Goal: Task Accomplishment & Management: Use online tool/utility

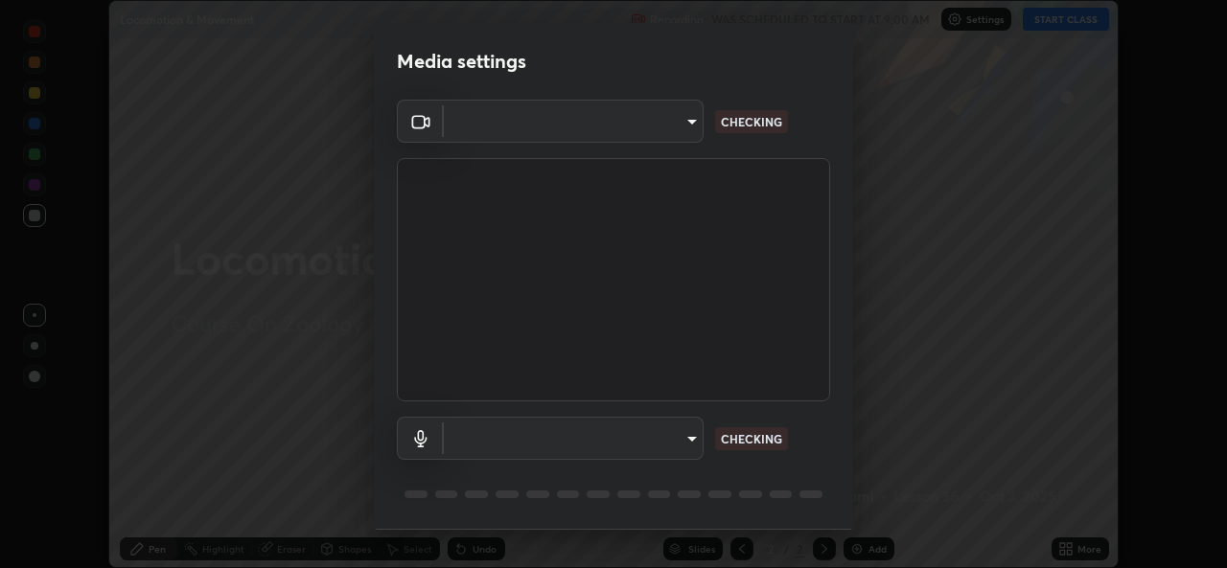
scroll to position [60, 0]
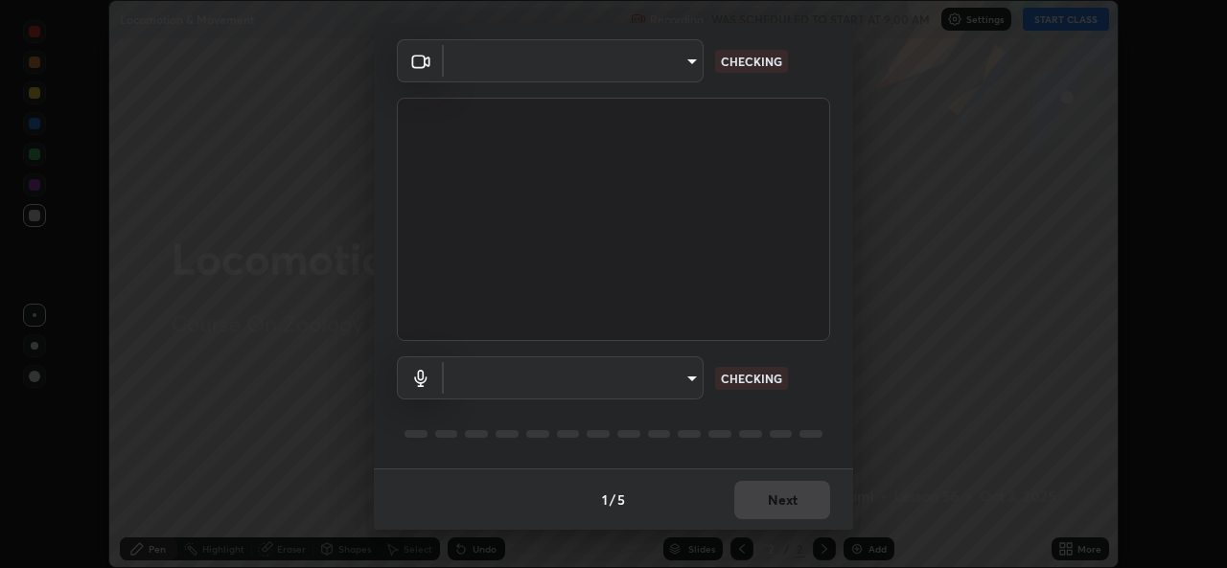
click at [691, 375] on body "Erase all Locomotion & Movement Recording WAS SCHEDULED TO START AT 9:00 AM Set…" at bounding box center [613, 284] width 1227 height 568
type input "49ae221ac10e7450fae1aa5d9d074b6745a4d7b76778b29691f85c0d3e1dda1d"
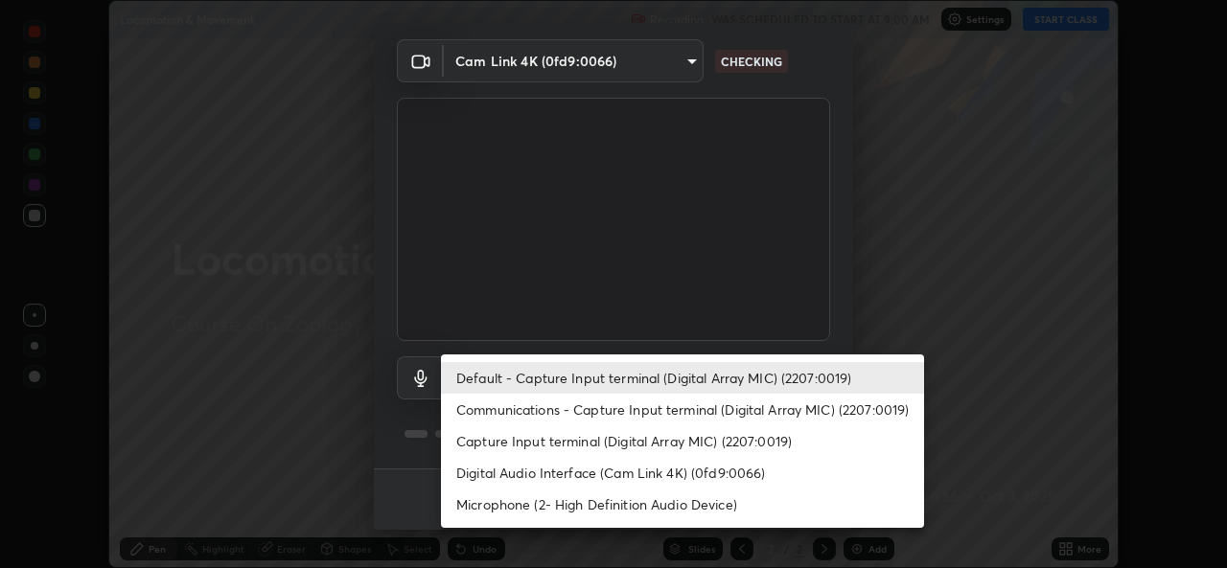
click at [679, 407] on li "Communications - Capture Input terminal (Digital Array MIC) (2207:0019)" at bounding box center [682, 410] width 483 height 32
type input "communications"
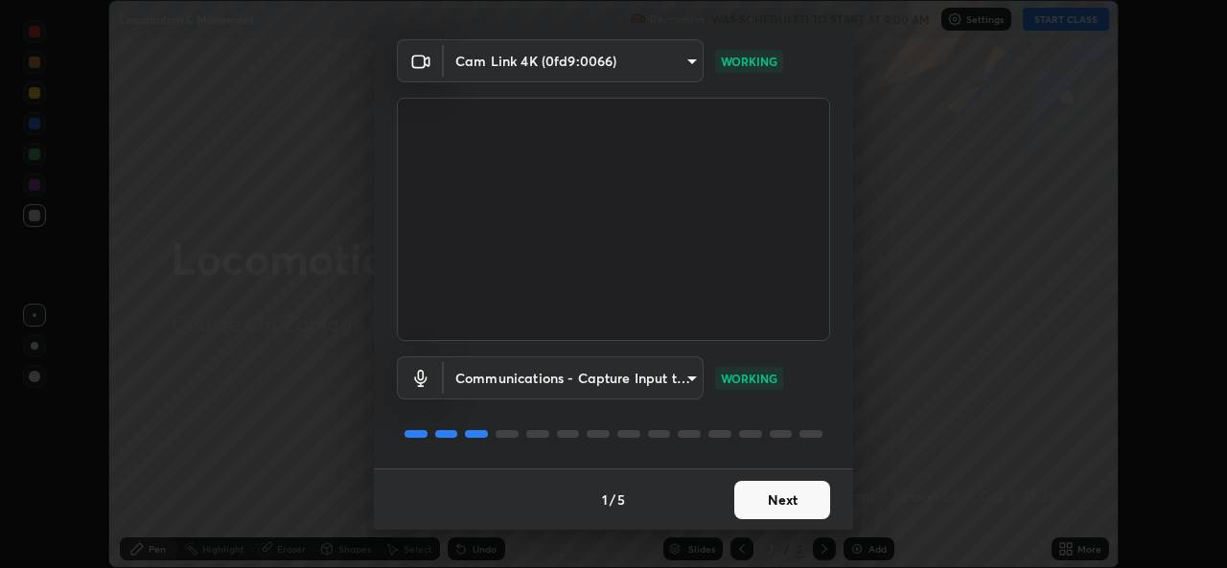
click at [762, 495] on button "Next" at bounding box center [782, 500] width 96 height 38
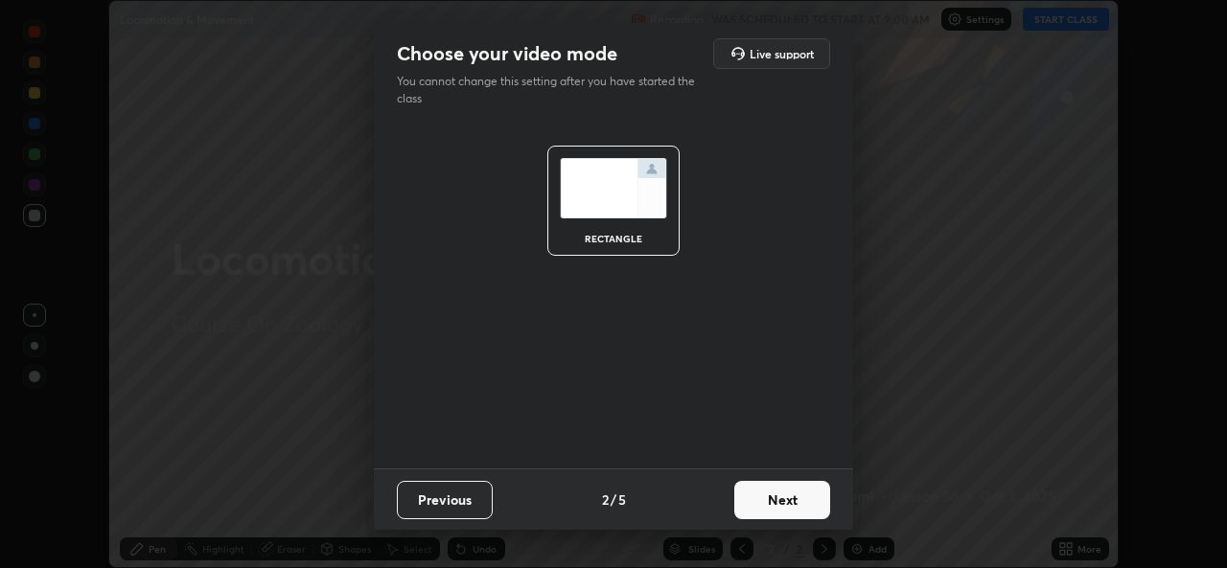
scroll to position [0, 0]
click at [787, 500] on button "Next" at bounding box center [782, 500] width 96 height 38
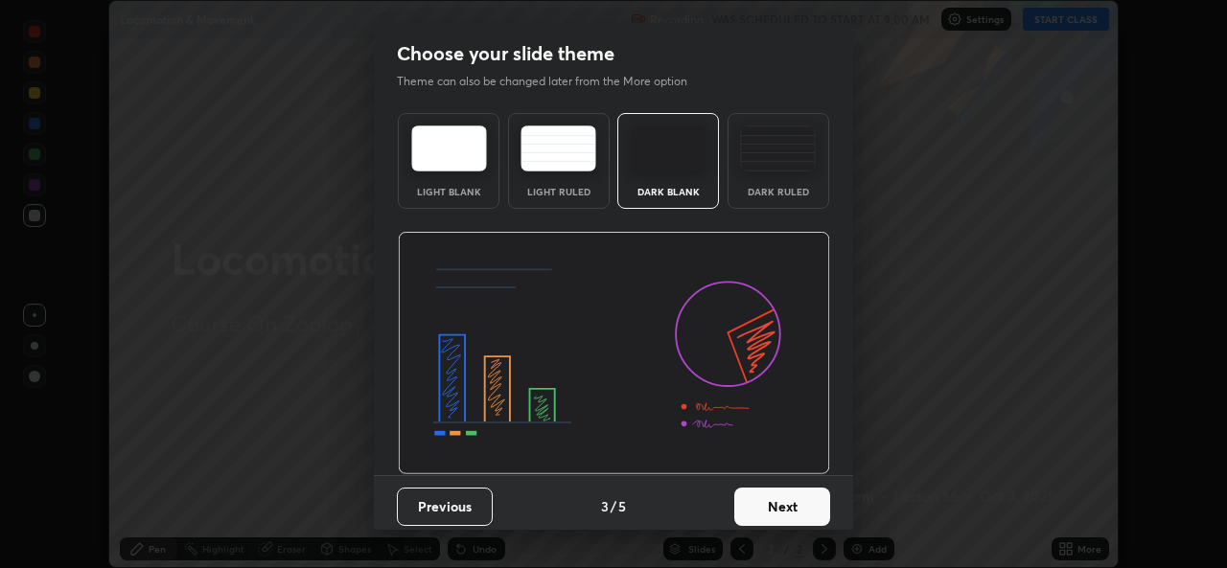
click at [807, 498] on button "Next" at bounding box center [782, 507] width 96 height 38
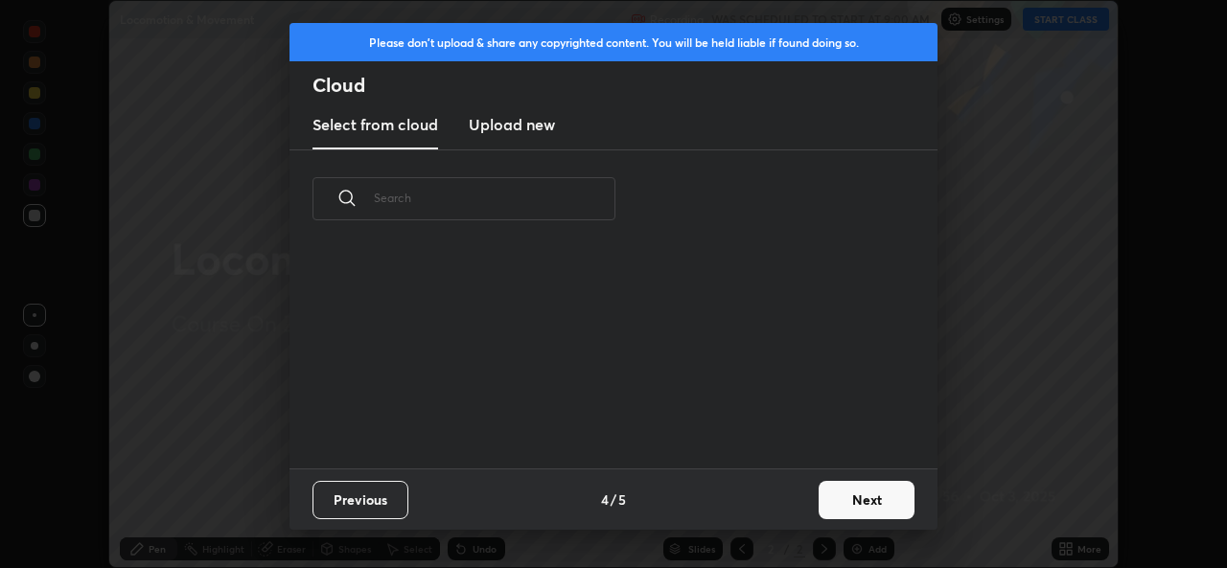
click at [821, 500] on button "Next" at bounding box center [866, 500] width 96 height 38
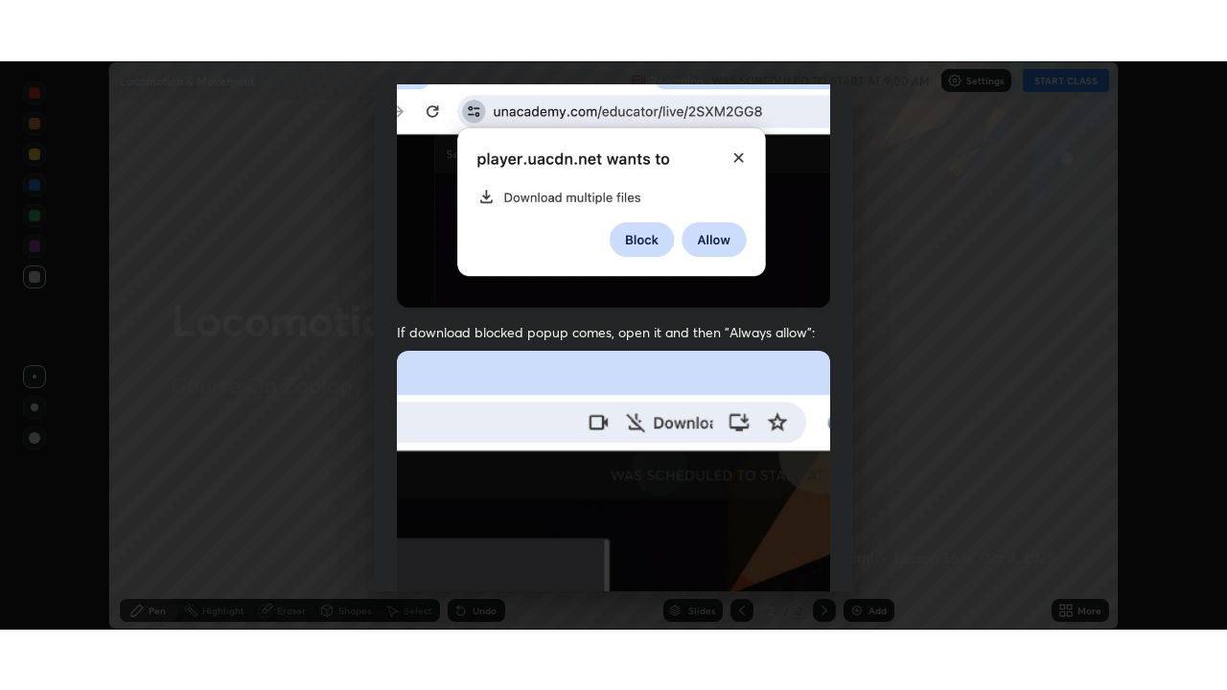
scroll to position [451, 0]
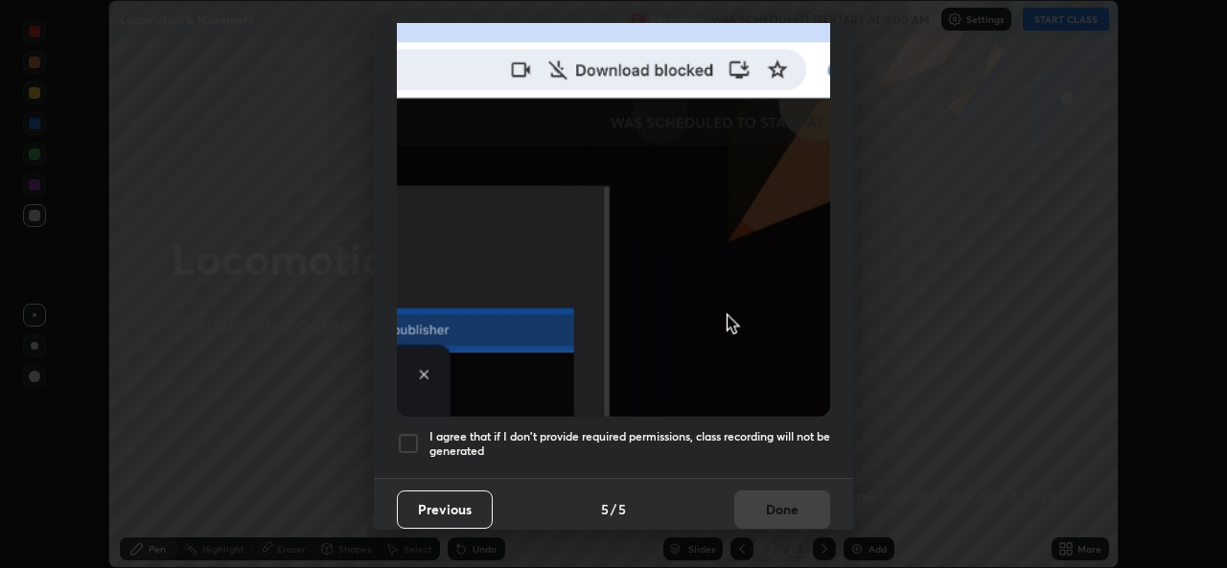
click at [410, 432] on div at bounding box center [408, 443] width 23 height 23
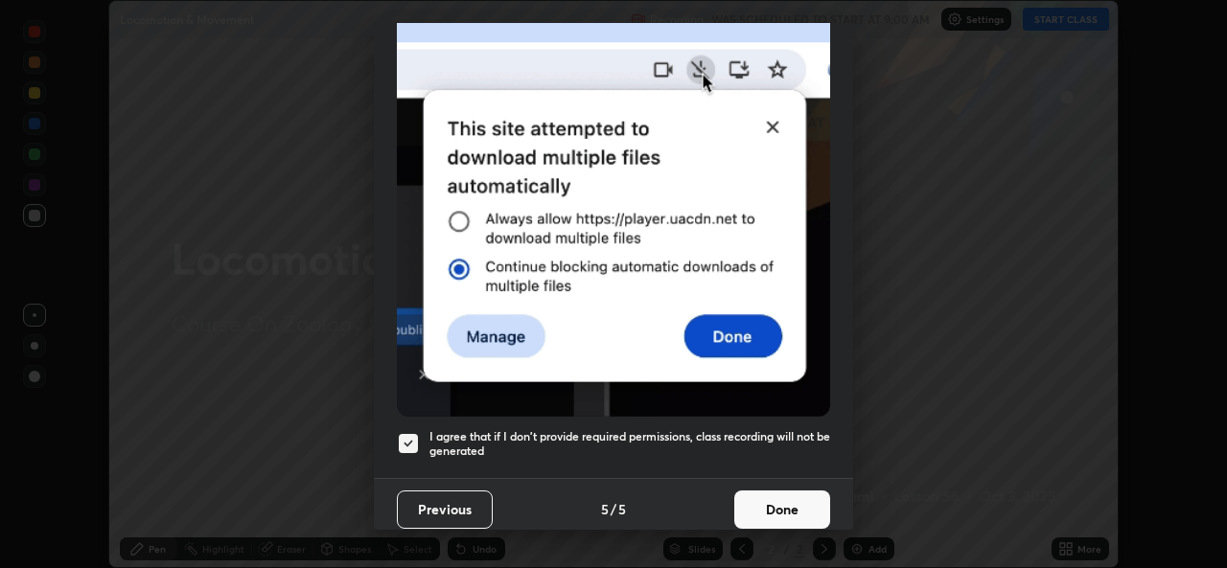
click at [776, 496] on button "Done" at bounding box center [782, 510] width 96 height 38
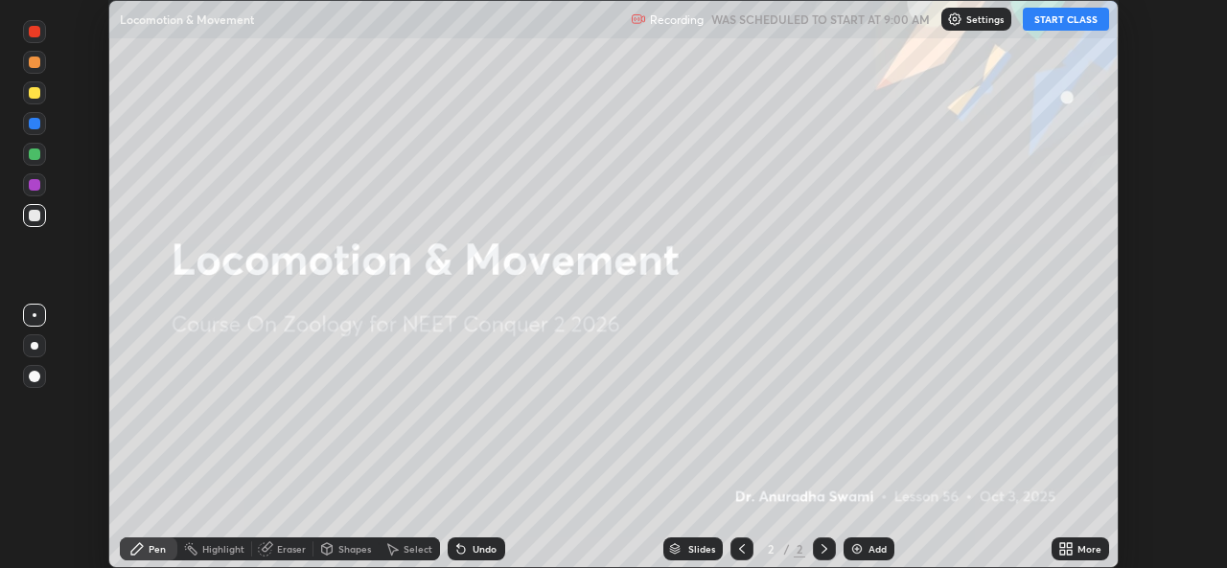
click at [1079, 22] on button "START CLASS" at bounding box center [1066, 19] width 86 height 23
click at [1062, 552] on icon at bounding box center [1062, 552] width 5 height 5
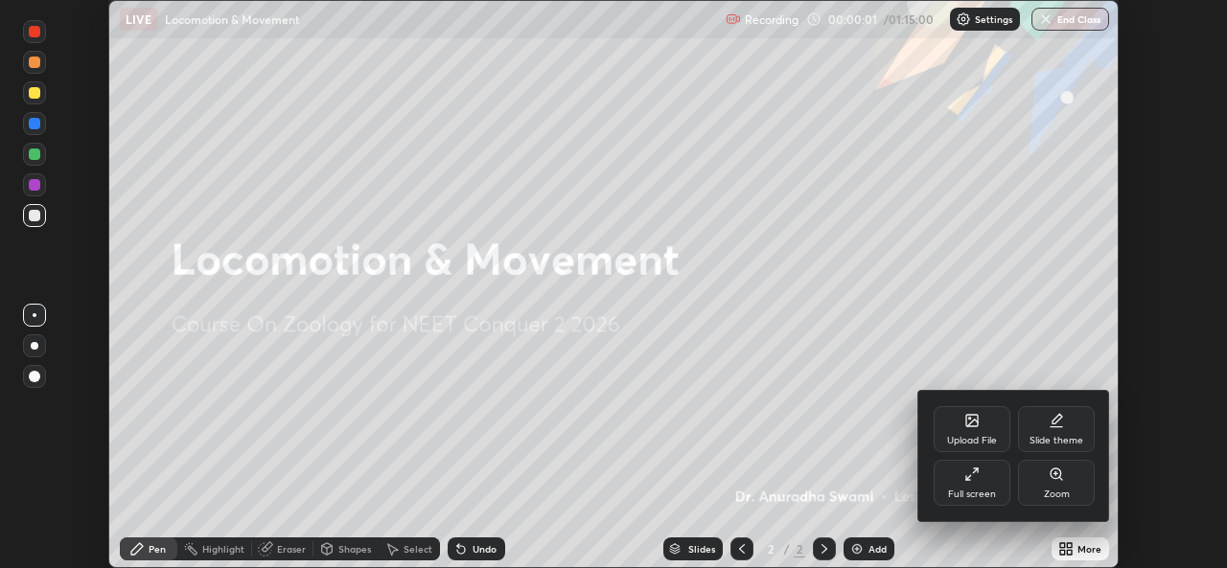
click at [978, 475] on icon at bounding box center [971, 474] width 15 height 15
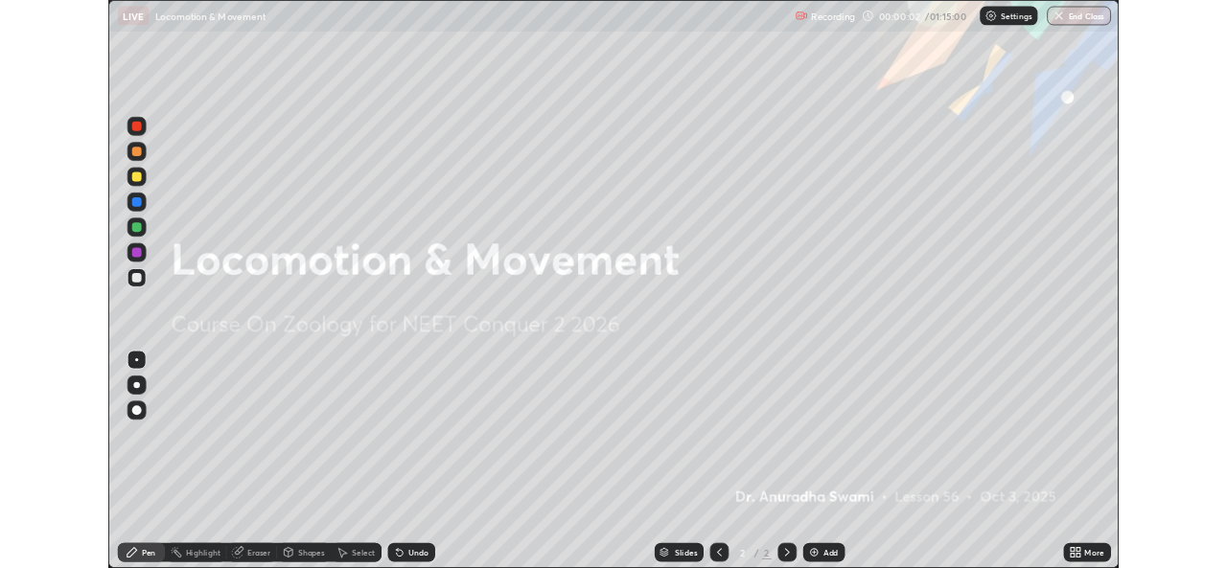
scroll to position [690, 1227]
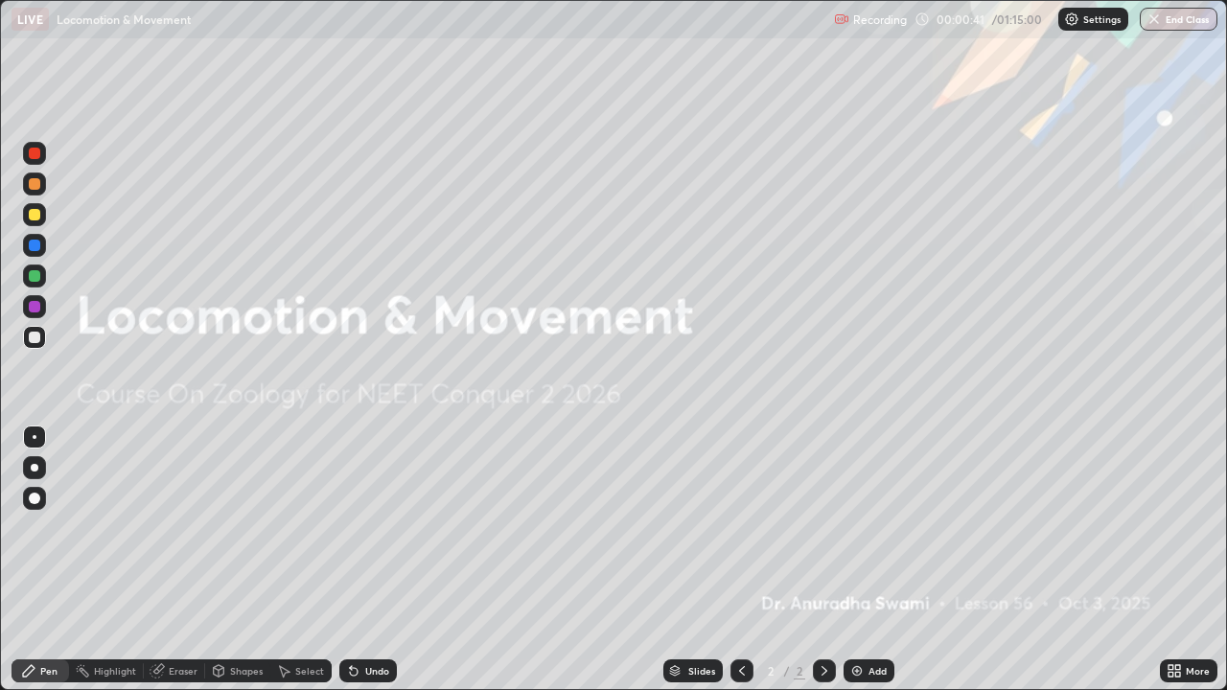
click at [856, 567] on img at bounding box center [856, 670] width 15 height 15
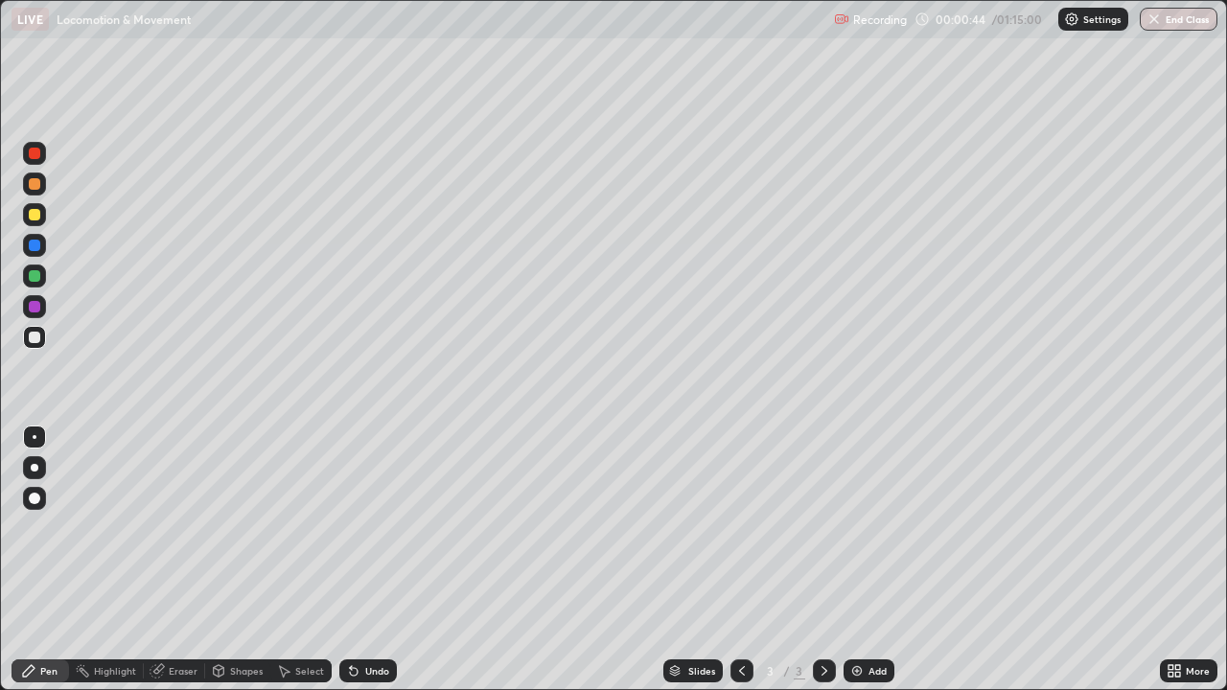
click at [42, 336] on div at bounding box center [34, 337] width 23 height 23
click at [845, 567] on div "Add" at bounding box center [868, 670] width 51 height 23
click at [35, 278] on div at bounding box center [35, 276] width 12 height 12
click at [37, 217] on div at bounding box center [35, 215] width 12 height 12
click at [35, 335] on div at bounding box center [35, 338] width 12 height 12
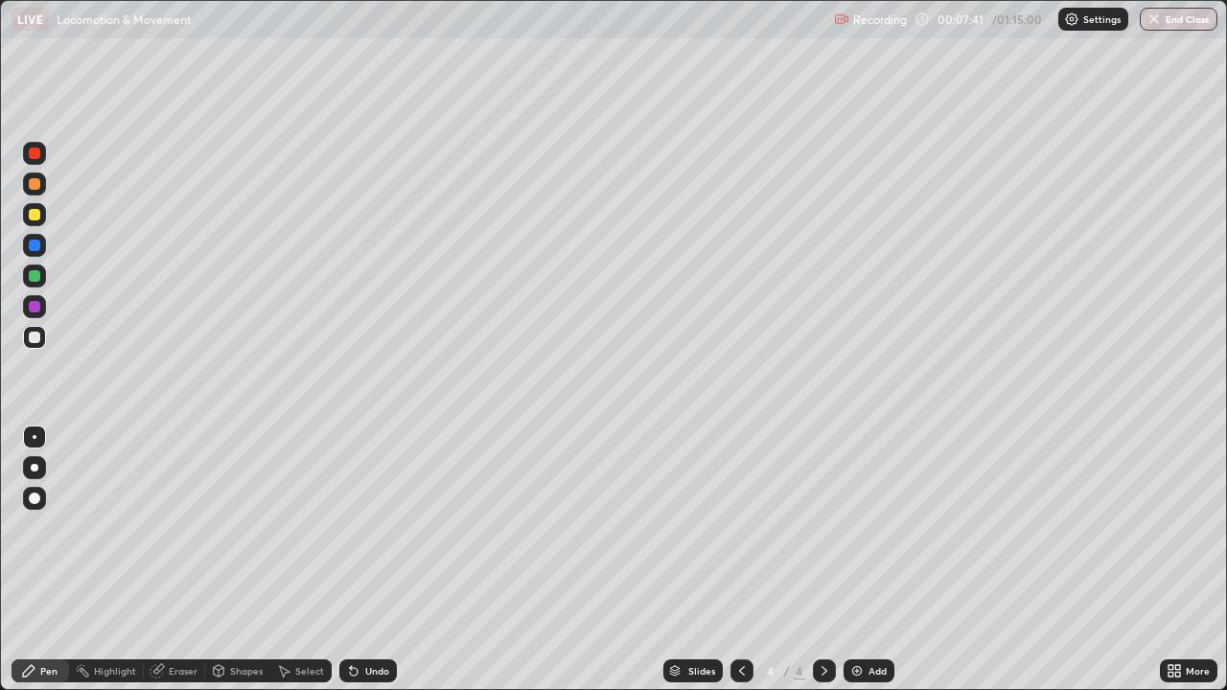
click at [36, 184] on div at bounding box center [35, 184] width 12 height 12
click at [183, 567] on div "Eraser" at bounding box center [183, 671] width 29 height 10
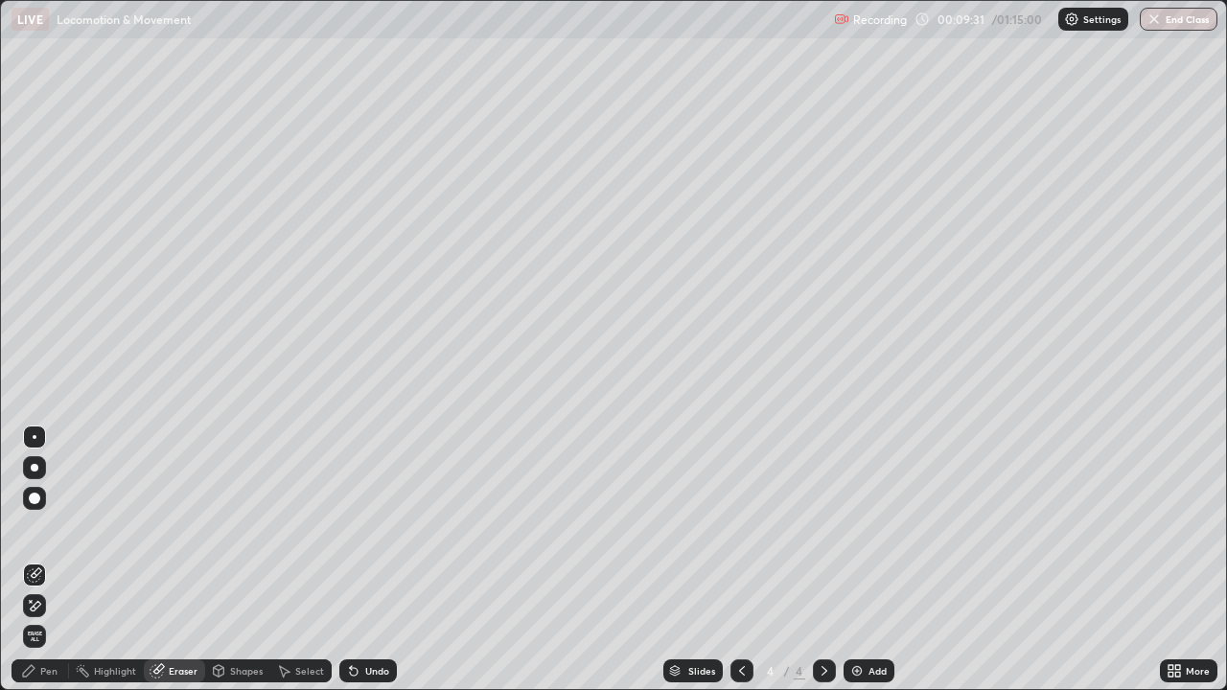
click at [52, 567] on div "Pen" at bounding box center [48, 671] width 17 height 10
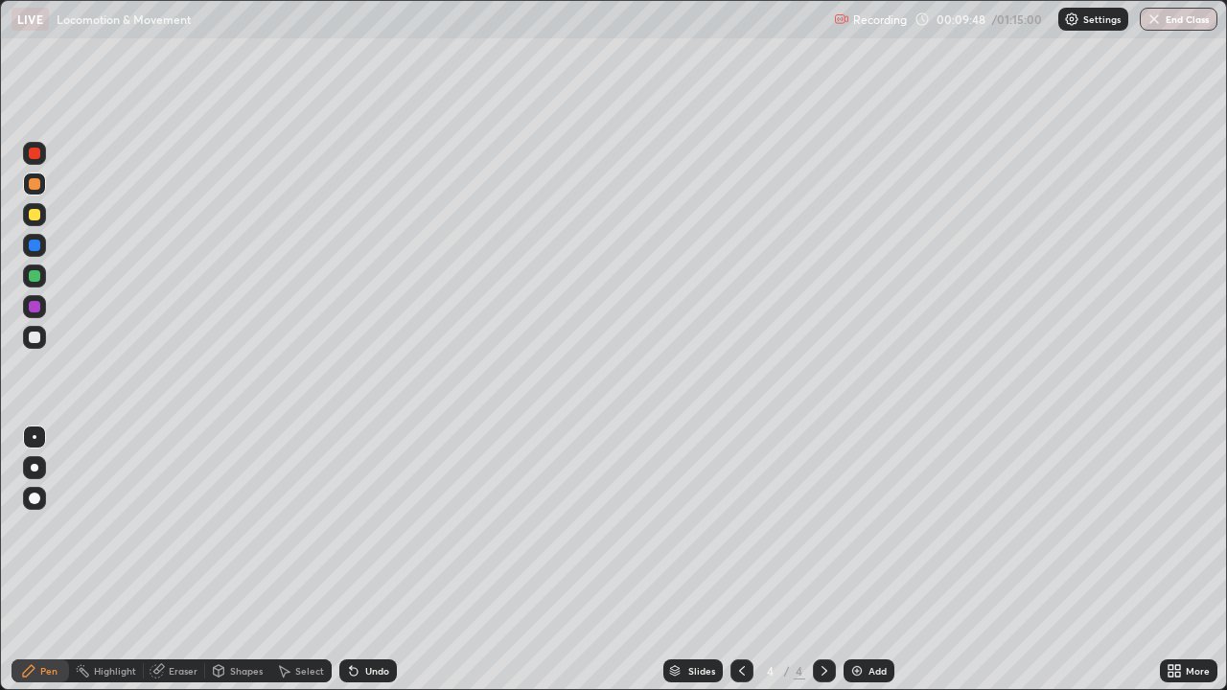
click at [30, 280] on div at bounding box center [35, 276] width 12 height 12
click at [30, 150] on div at bounding box center [35, 154] width 12 height 12
click at [33, 335] on div at bounding box center [35, 338] width 12 height 12
click at [861, 567] on img at bounding box center [856, 670] width 15 height 15
click at [853, 567] on img at bounding box center [856, 670] width 15 height 15
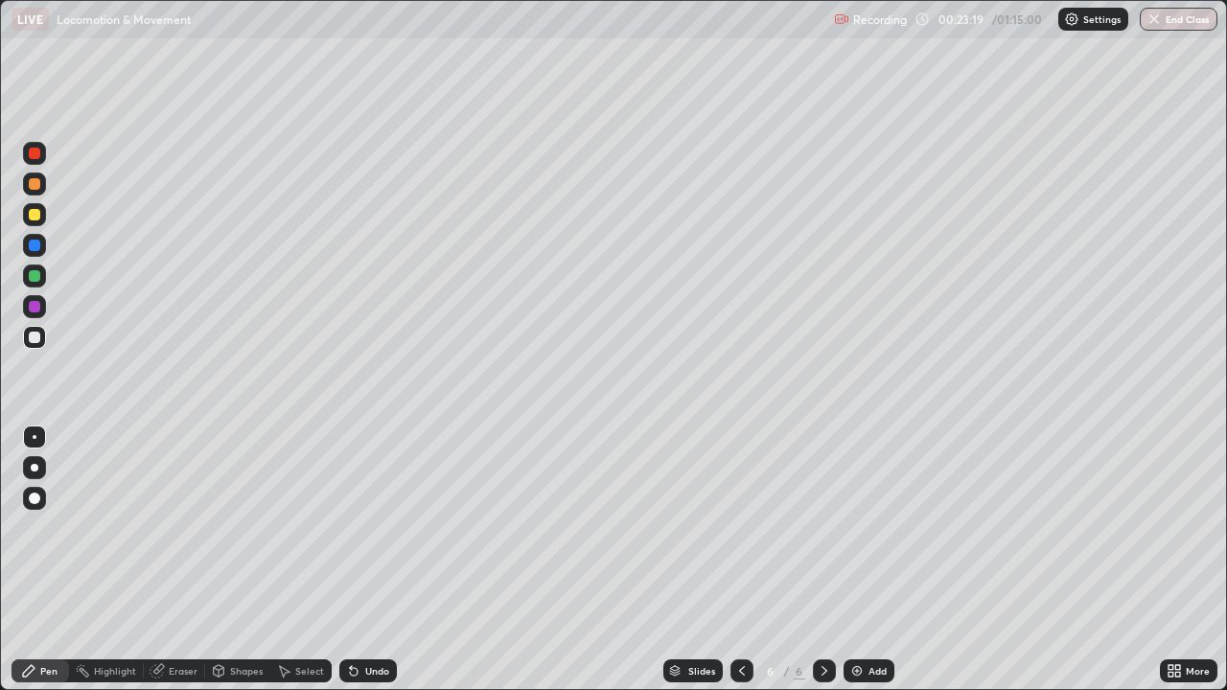
click at [35, 217] on div at bounding box center [35, 215] width 12 height 12
click at [37, 468] on div at bounding box center [35, 468] width 8 height 8
click at [37, 503] on div at bounding box center [34, 498] width 23 height 23
click at [36, 279] on div at bounding box center [35, 276] width 12 height 12
click at [34, 464] on div at bounding box center [35, 468] width 8 height 8
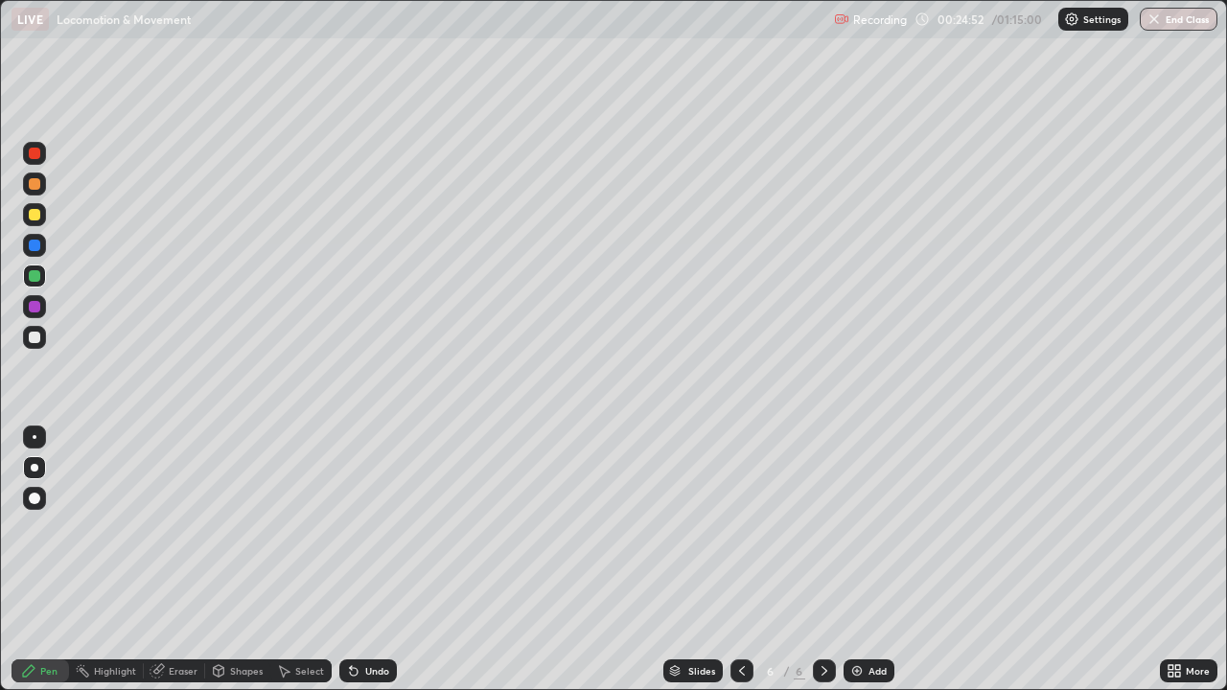
click at [859, 567] on img at bounding box center [856, 670] width 15 height 15
click at [739, 567] on icon at bounding box center [741, 670] width 15 height 15
click at [853, 567] on img at bounding box center [856, 670] width 15 height 15
click at [740, 567] on icon at bounding box center [741, 670] width 15 height 15
click at [37, 187] on div at bounding box center [35, 184] width 12 height 12
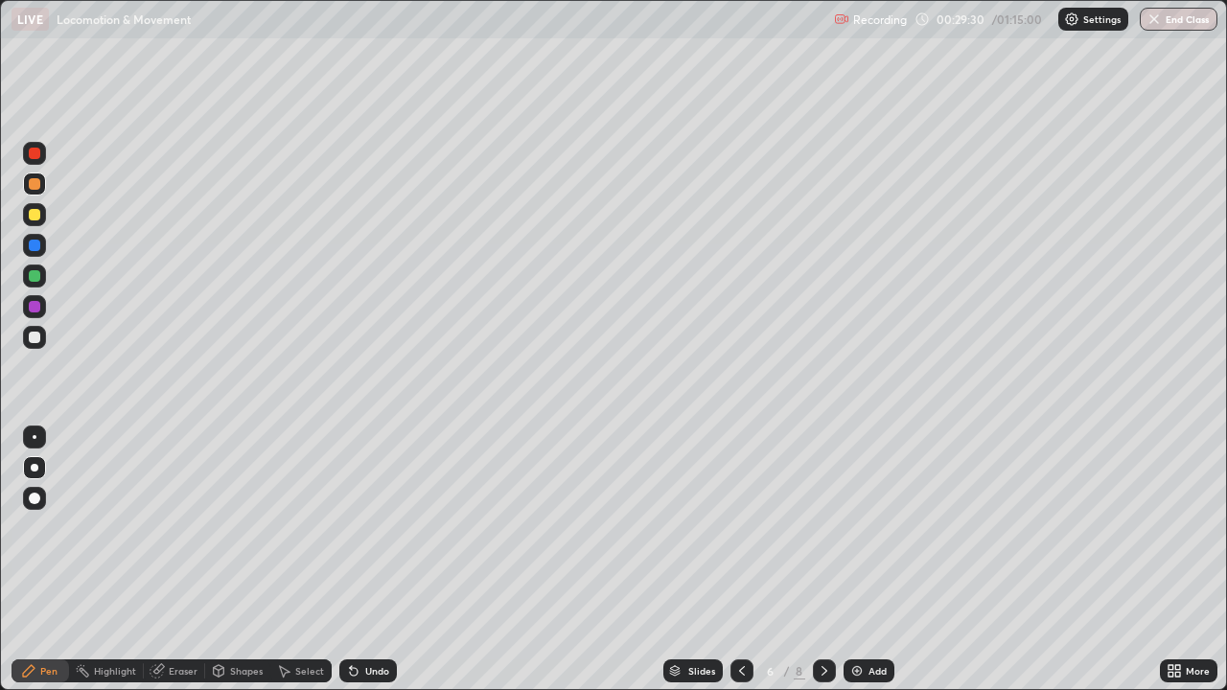
click at [35, 281] on div at bounding box center [35, 276] width 12 height 12
click at [35, 184] on div at bounding box center [35, 184] width 12 height 12
click at [35, 277] on div at bounding box center [35, 276] width 12 height 12
click at [33, 157] on div at bounding box center [35, 154] width 12 height 12
click at [35, 274] on div at bounding box center [35, 276] width 12 height 12
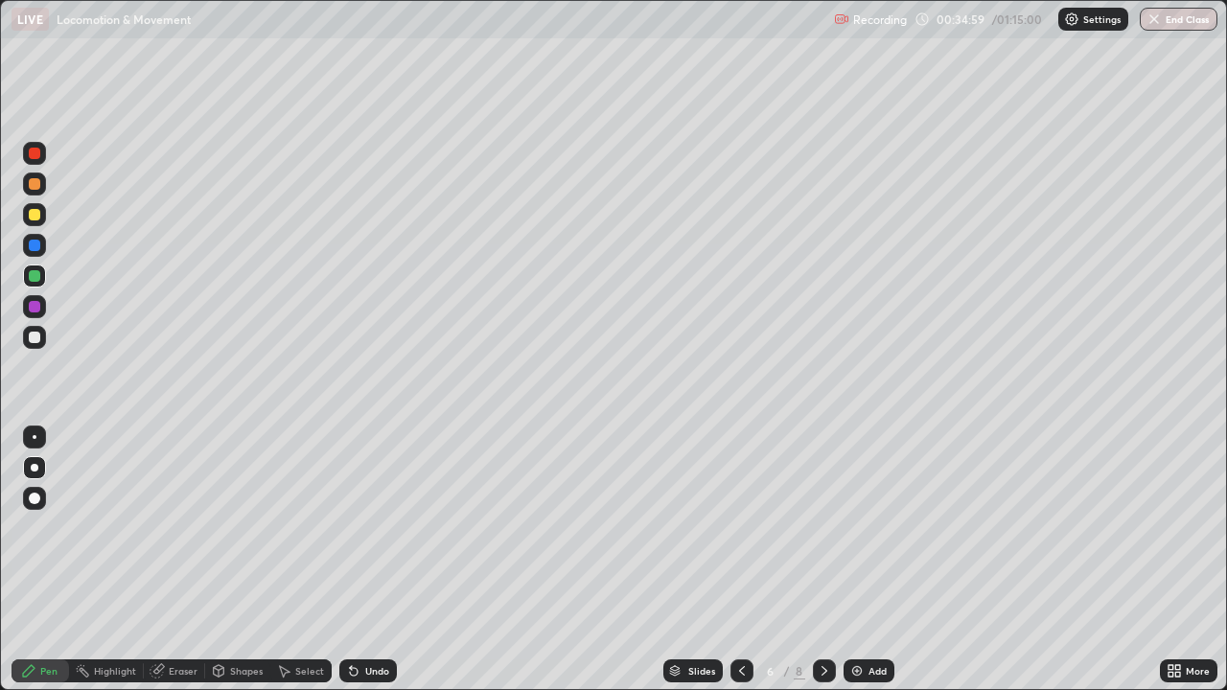
click at [164, 567] on icon at bounding box center [157, 670] width 15 height 15
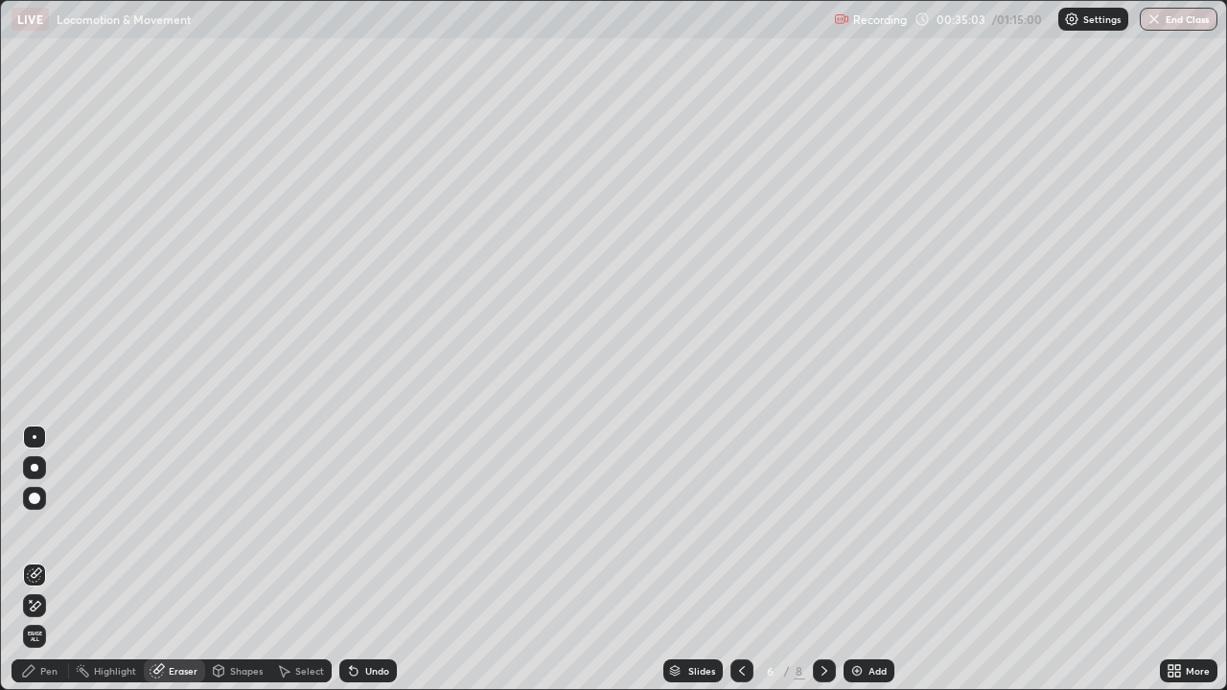
click at [43, 567] on div "Pen" at bounding box center [48, 671] width 17 height 10
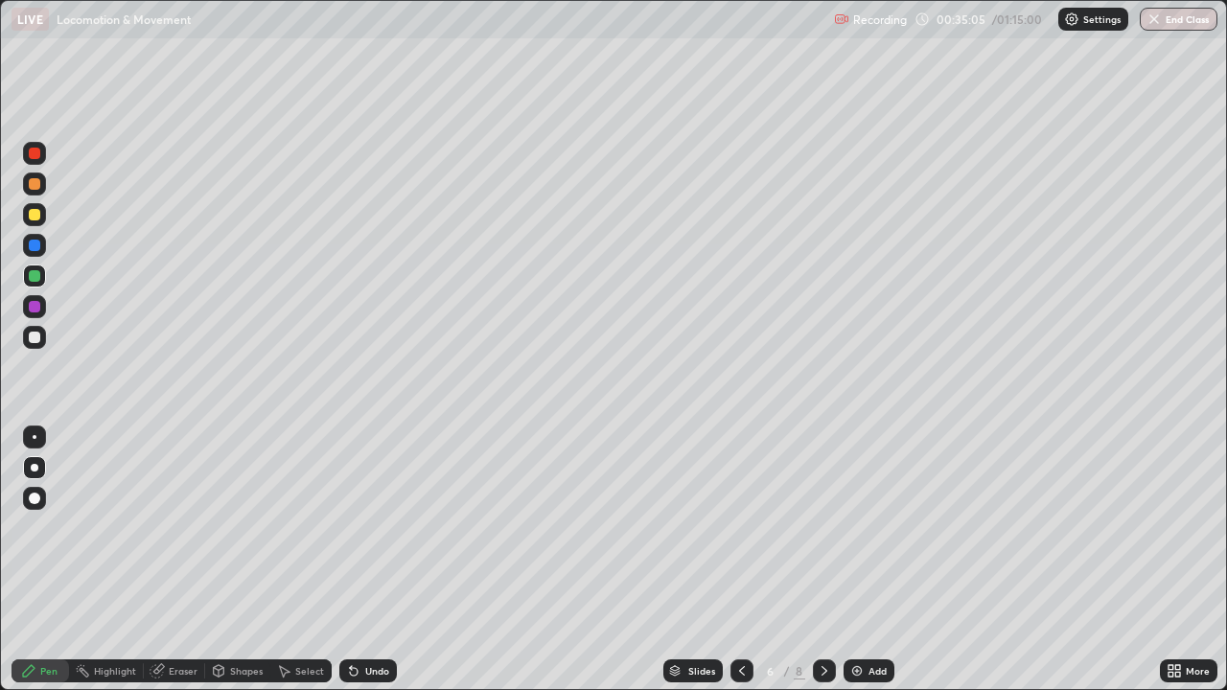
click at [36, 218] on div at bounding box center [35, 215] width 12 height 12
click at [38, 279] on div at bounding box center [35, 276] width 12 height 12
click at [38, 340] on div at bounding box center [35, 338] width 12 height 12
click at [171, 567] on div "Eraser" at bounding box center [174, 670] width 61 height 23
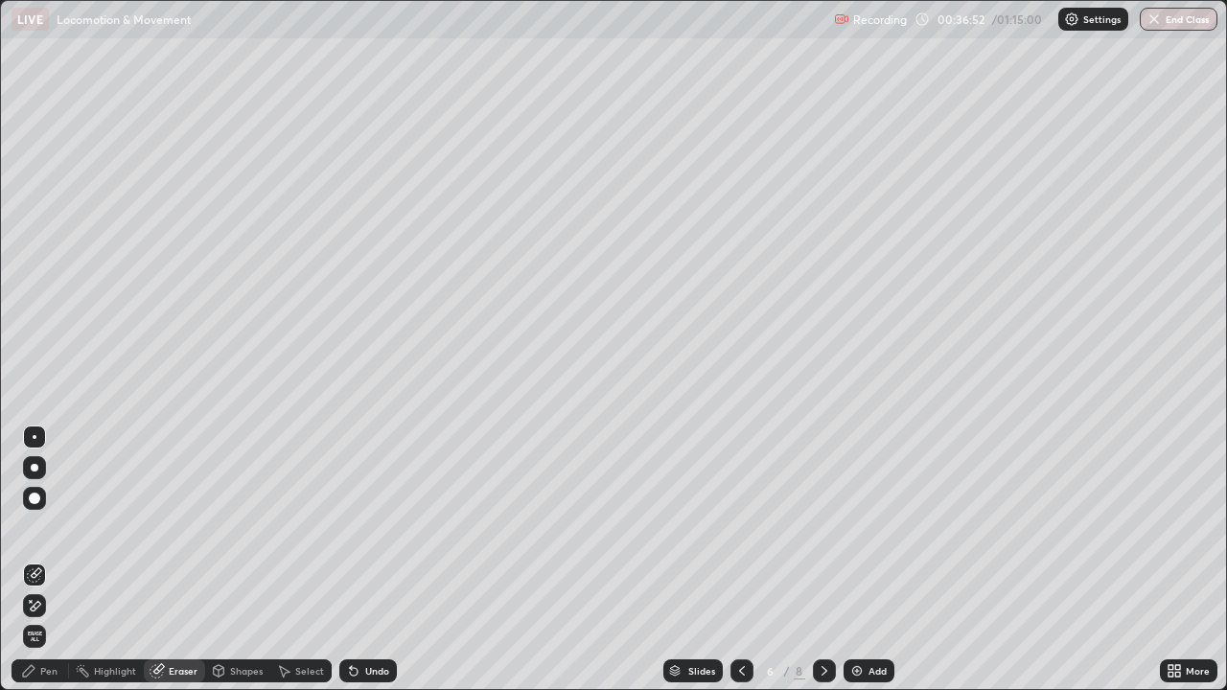
click at [32, 567] on icon at bounding box center [28, 670] width 15 height 15
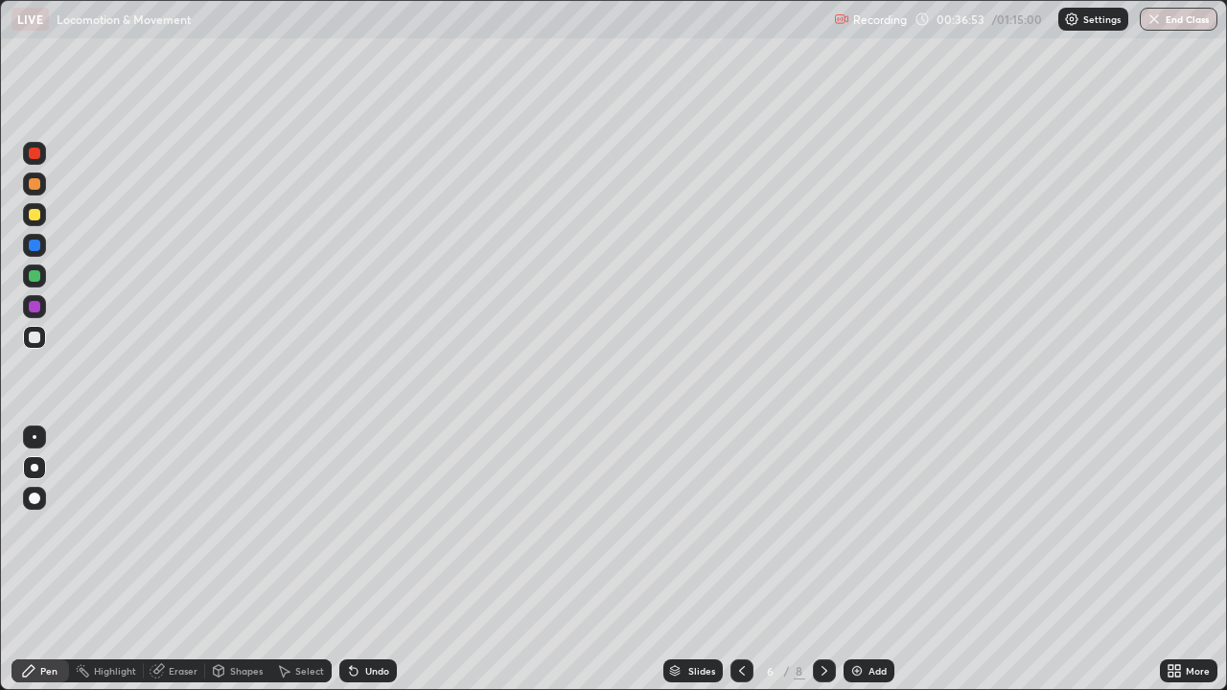
click at [35, 277] on div at bounding box center [35, 276] width 12 height 12
click at [863, 567] on div "Add" at bounding box center [868, 670] width 51 height 23
click at [739, 567] on icon at bounding box center [741, 670] width 15 height 15
click at [35, 245] on div at bounding box center [35, 246] width 12 height 12
click at [853, 567] on img at bounding box center [856, 670] width 15 height 15
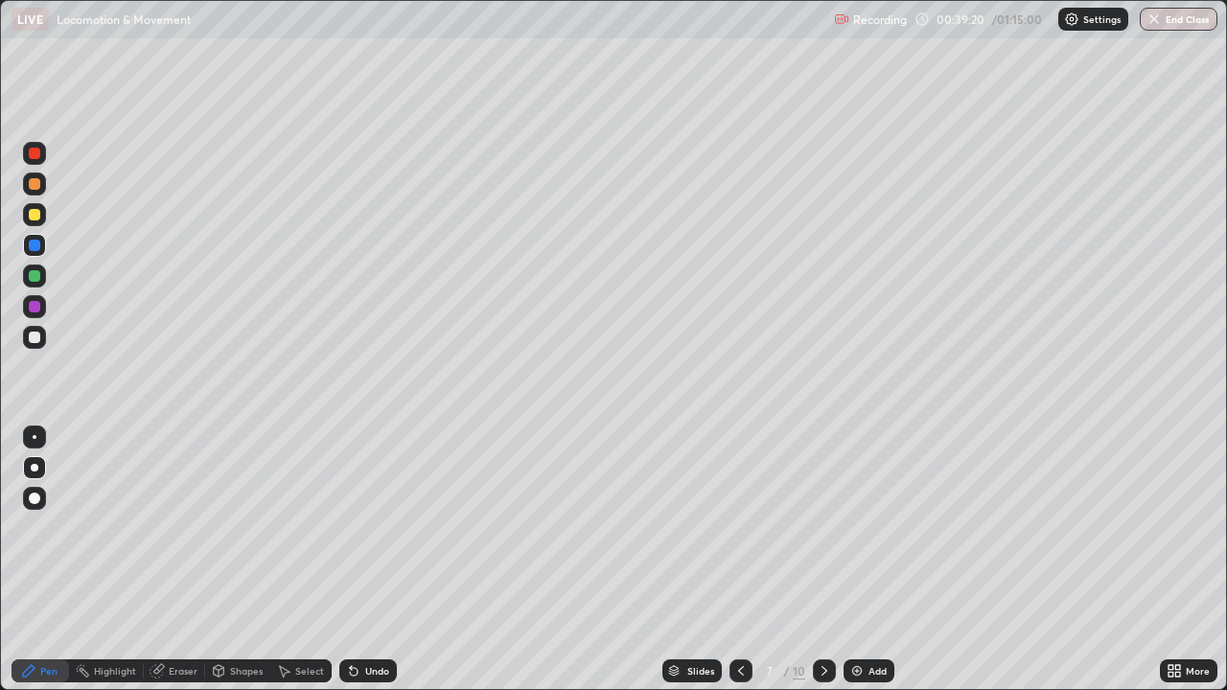
click at [32, 340] on div at bounding box center [35, 338] width 12 height 12
click at [739, 567] on icon at bounding box center [740, 670] width 15 height 15
click at [741, 567] on icon at bounding box center [740, 670] width 15 height 15
click at [739, 567] on icon at bounding box center [740, 670] width 15 height 15
click at [742, 567] on icon at bounding box center [740, 670] width 15 height 15
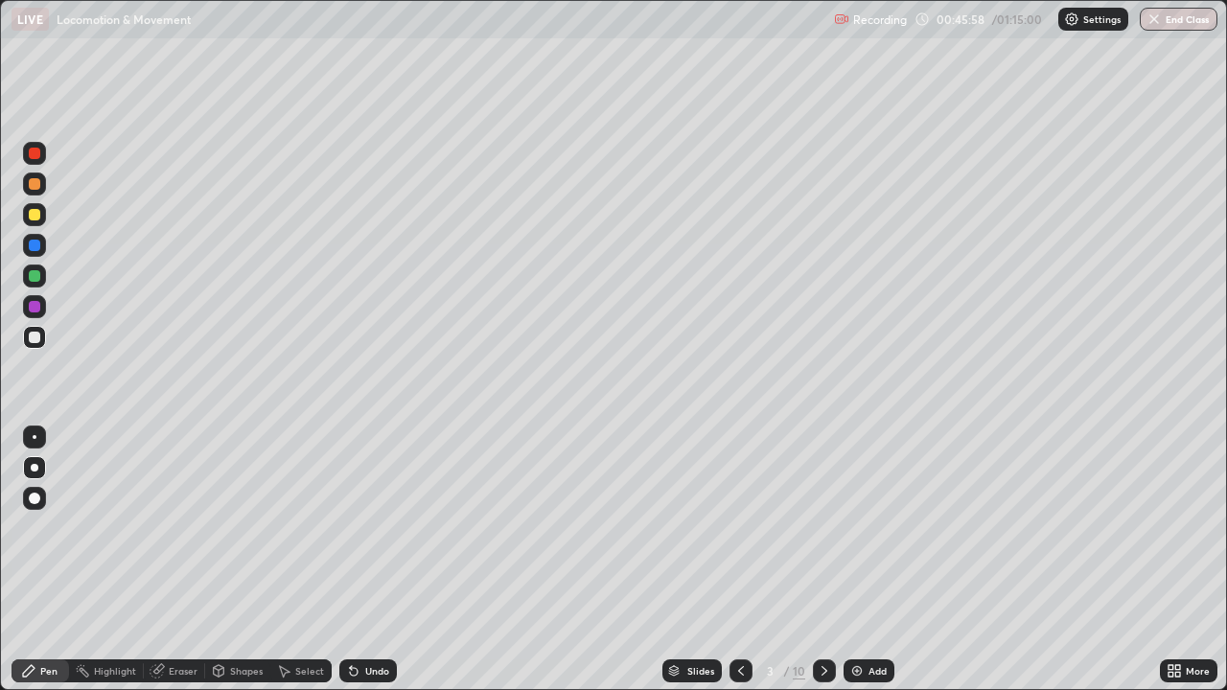
click at [820, 567] on icon at bounding box center [824, 670] width 15 height 15
click at [824, 567] on icon at bounding box center [824, 670] width 15 height 15
click at [822, 567] on icon at bounding box center [824, 670] width 15 height 15
click at [825, 567] on icon at bounding box center [824, 670] width 15 height 15
click at [730, 567] on div at bounding box center [740, 671] width 23 height 38
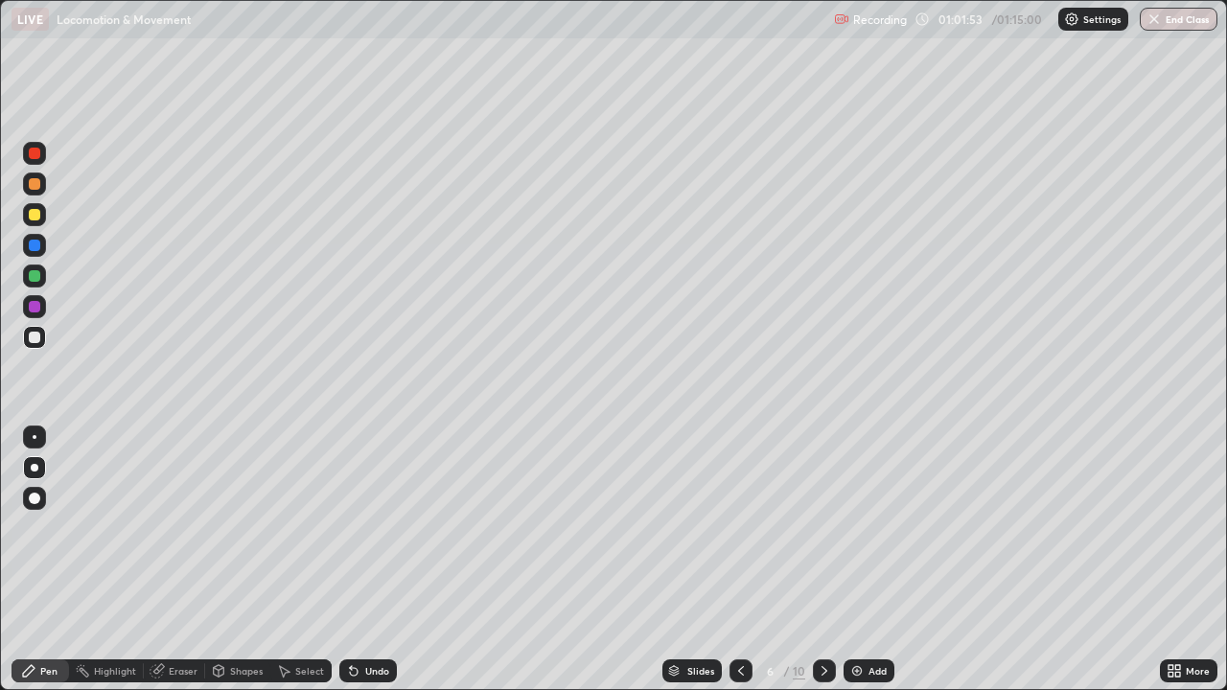
click at [863, 567] on div "Add" at bounding box center [868, 670] width 51 height 23
click at [740, 567] on icon at bounding box center [741, 670] width 15 height 15
click at [822, 567] on icon at bounding box center [824, 670] width 15 height 15
click at [743, 567] on icon at bounding box center [741, 670] width 15 height 15
click at [823, 567] on icon at bounding box center [824, 670] width 15 height 15
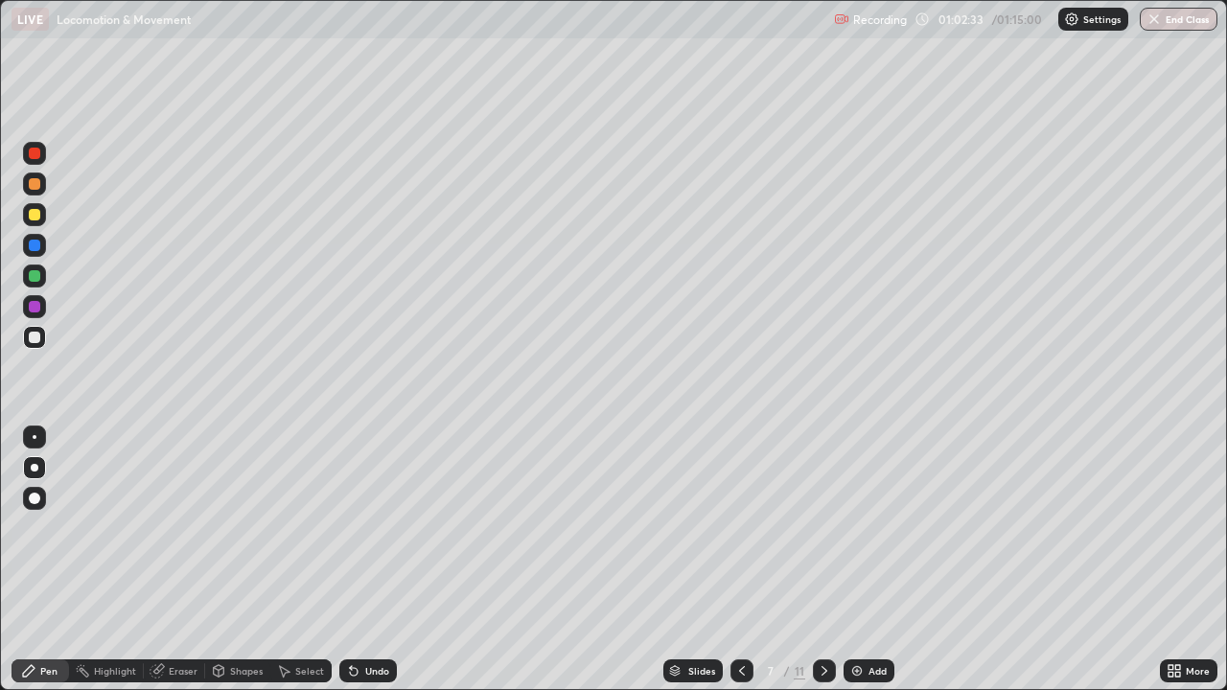
click at [823, 567] on icon at bounding box center [824, 670] width 15 height 15
click at [824, 567] on icon at bounding box center [824, 670] width 15 height 15
click at [823, 567] on icon at bounding box center [824, 671] width 6 height 10
click at [740, 567] on icon at bounding box center [741, 670] width 15 height 15
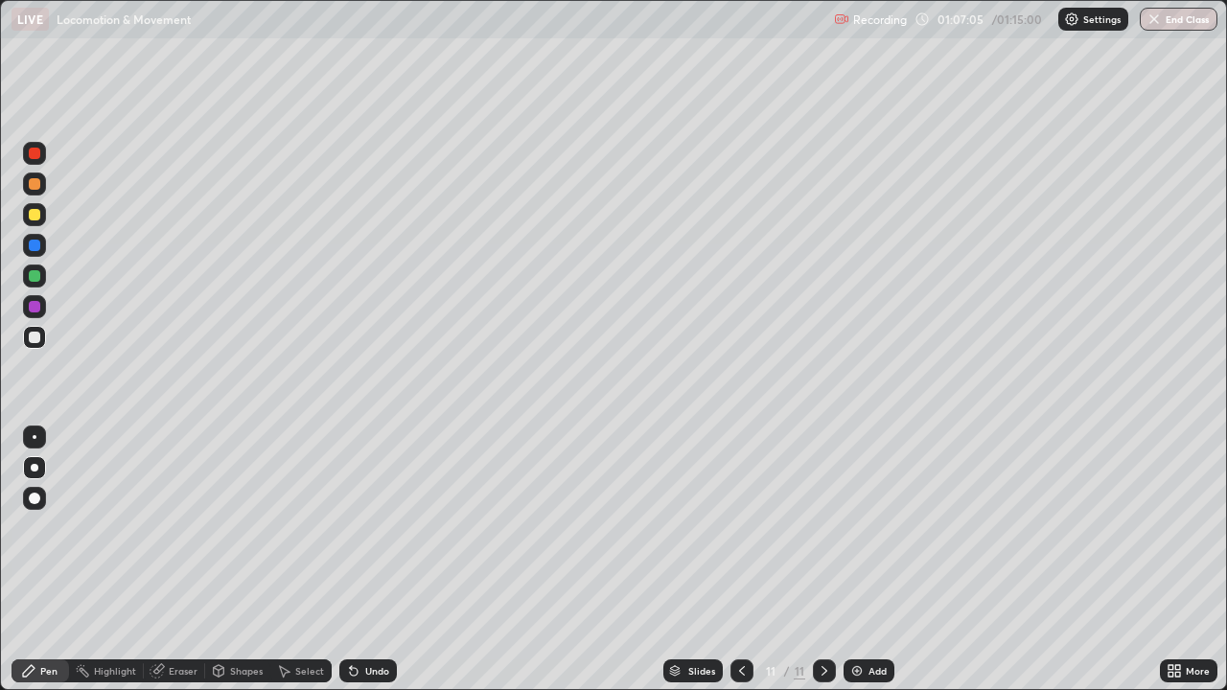
click at [741, 567] on icon at bounding box center [741, 670] width 15 height 15
click at [740, 567] on icon at bounding box center [741, 670] width 15 height 15
click at [1187, 21] on button "End Class" at bounding box center [1178, 19] width 78 height 23
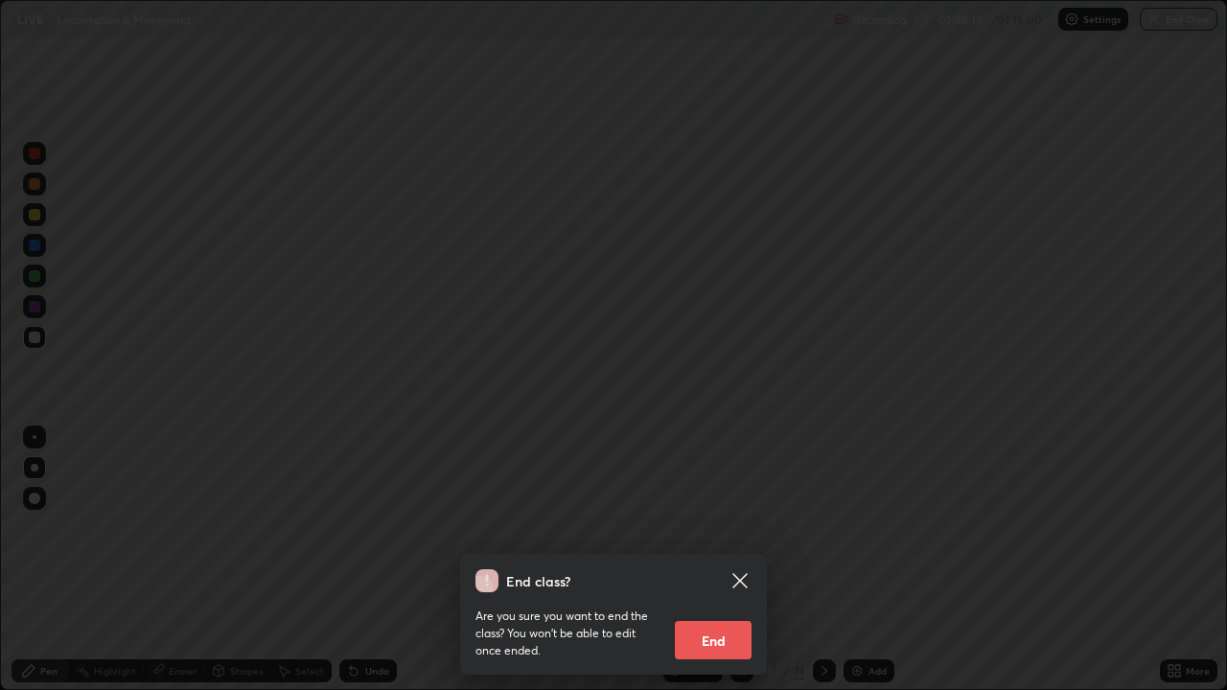
click at [726, 567] on button "End" at bounding box center [713, 640] width 77 height 38
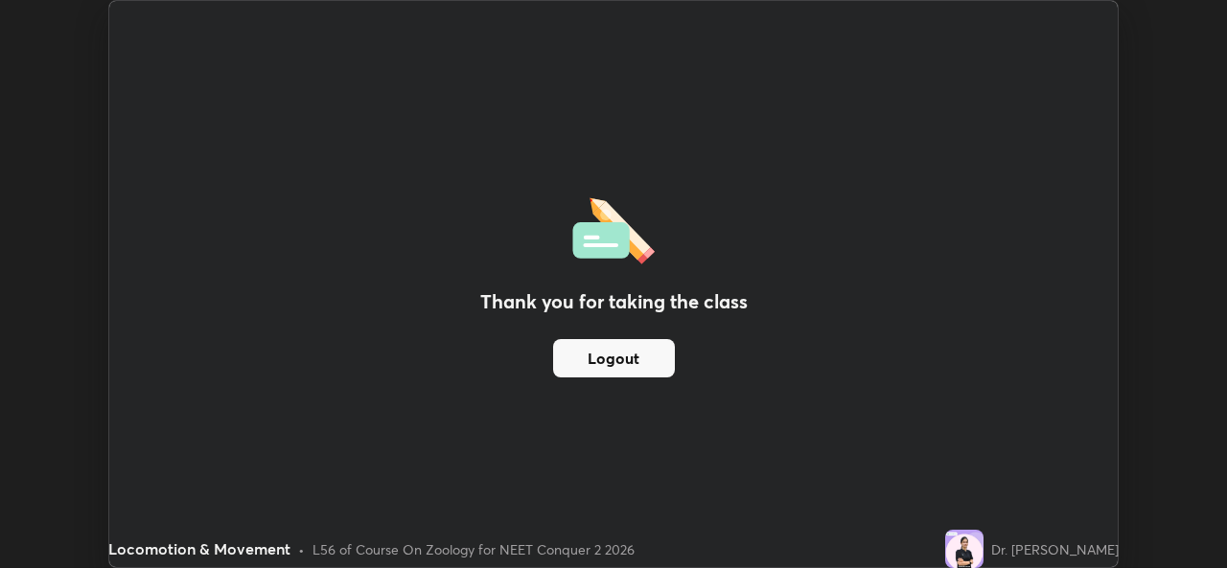
scroll to position [95266, 94608]
